Goal: Find specific page/section

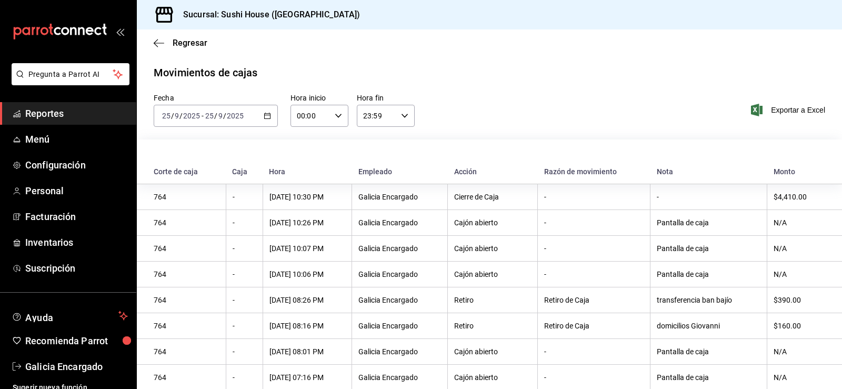
scroll to position [405, 0]
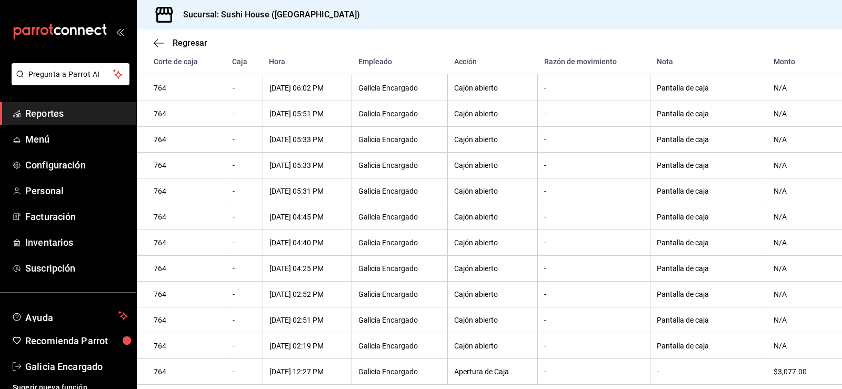
click at [50, 109] on span "Reportes" at bounding box center [76, 113] width 103 height 14
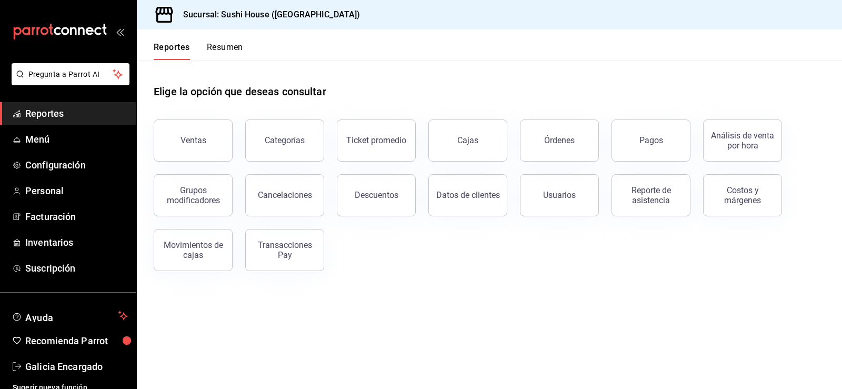
click at [217, 37] on div "Reportes Resumen" at bounding box center [190, 44] width 106 height 31
click at [217, 45] on button "Resumen" at bounding box center [225, 51] width 36 height 18
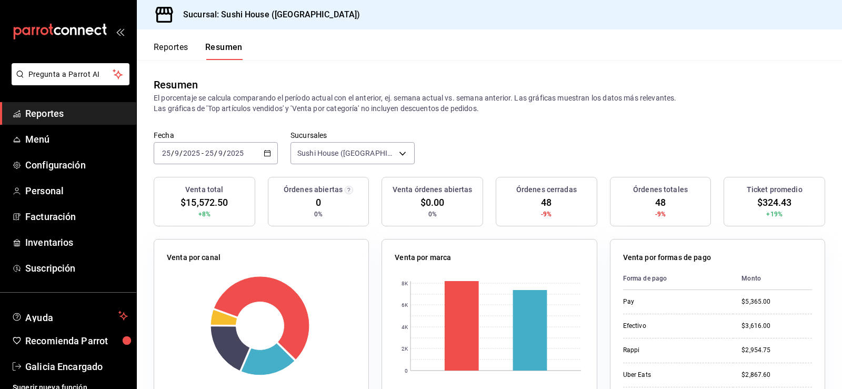
scroll to position [316, 0]
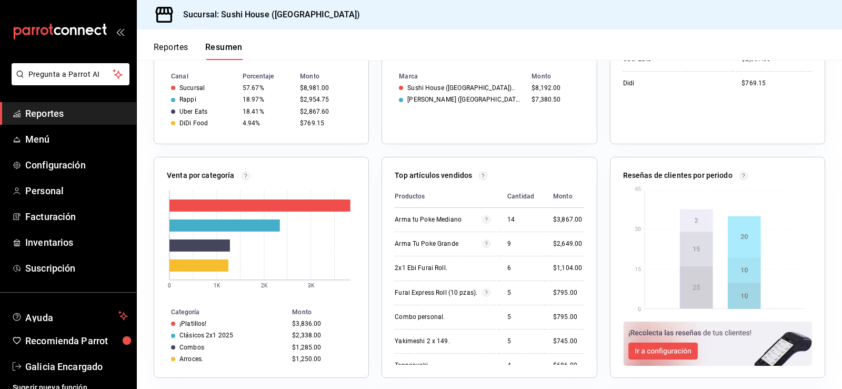
click at [84, 115] on span "Reportes" at bounding box center [76, 113] width 103 height 14
